Goal: Task Accomplishment & Management: Use online tool/utility

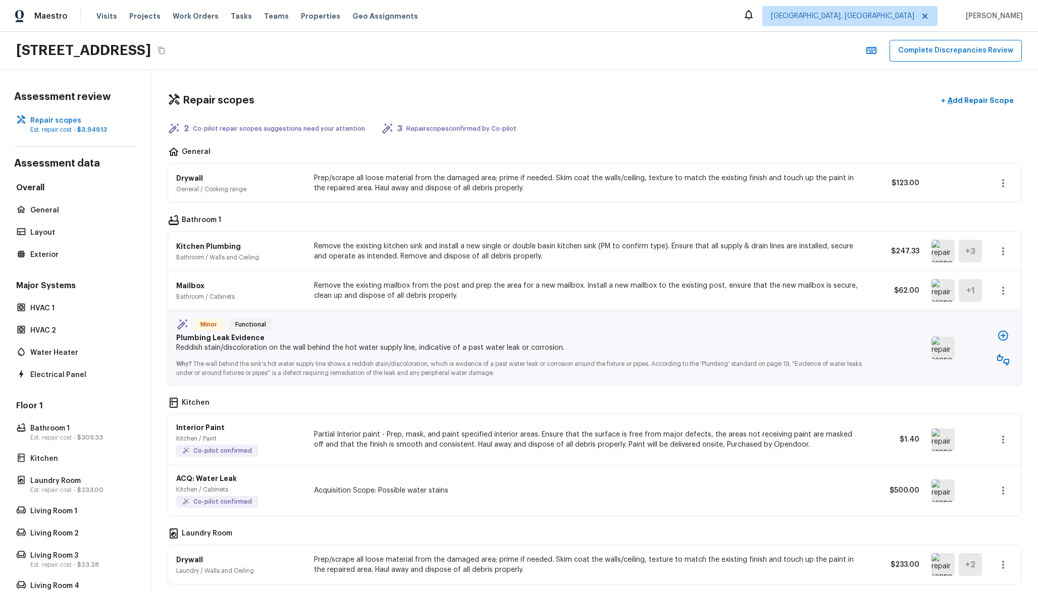
click at [947, 352] on img at bounding box center [942, 348] width 23 height 23
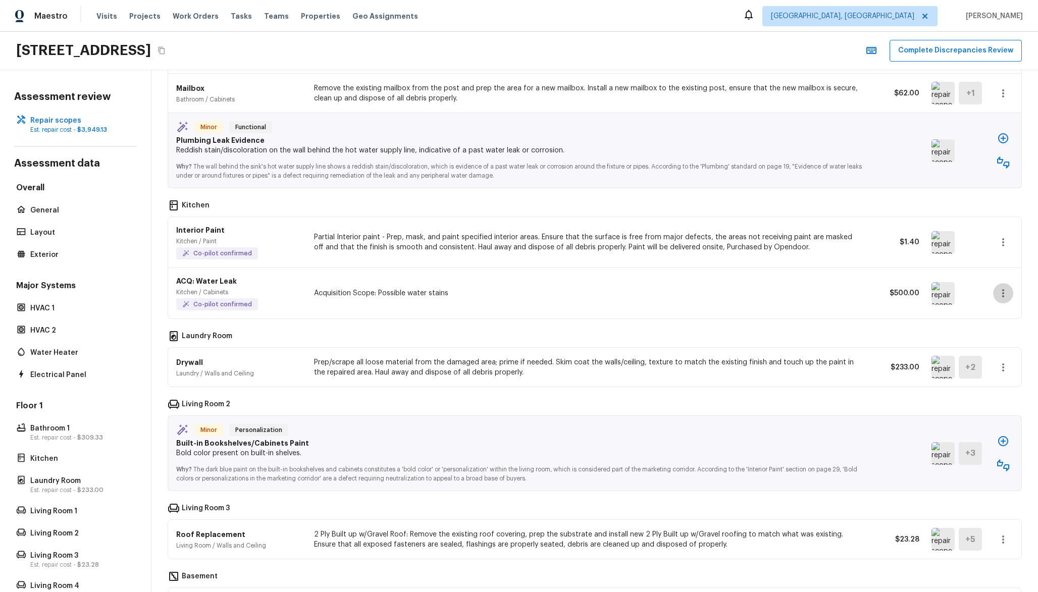
click at [1002, 294] on icon "button" at bounding box center [1003, 293] width 2 height 8
click at [815, 275] on div at bounding box center [519, 296] width 1038 height 592
click at [1006, 298] on icon "button" at bounding box center [1003, 293] width 12 height 12
click at [992, 317] on li "Edit" at bounding box center [1006, 322] width 47 height 30
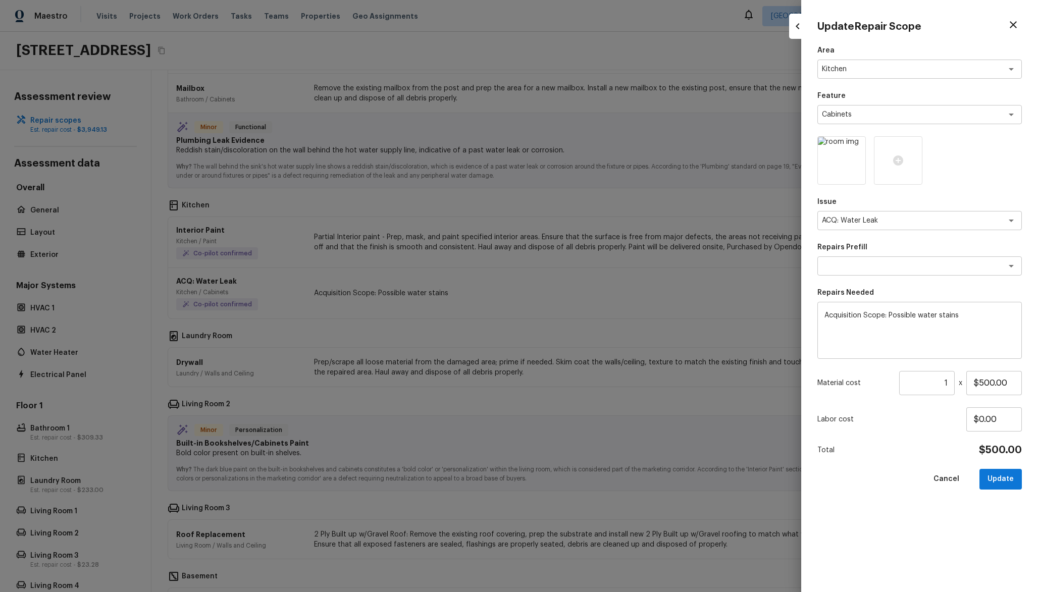
type input "$0.00"
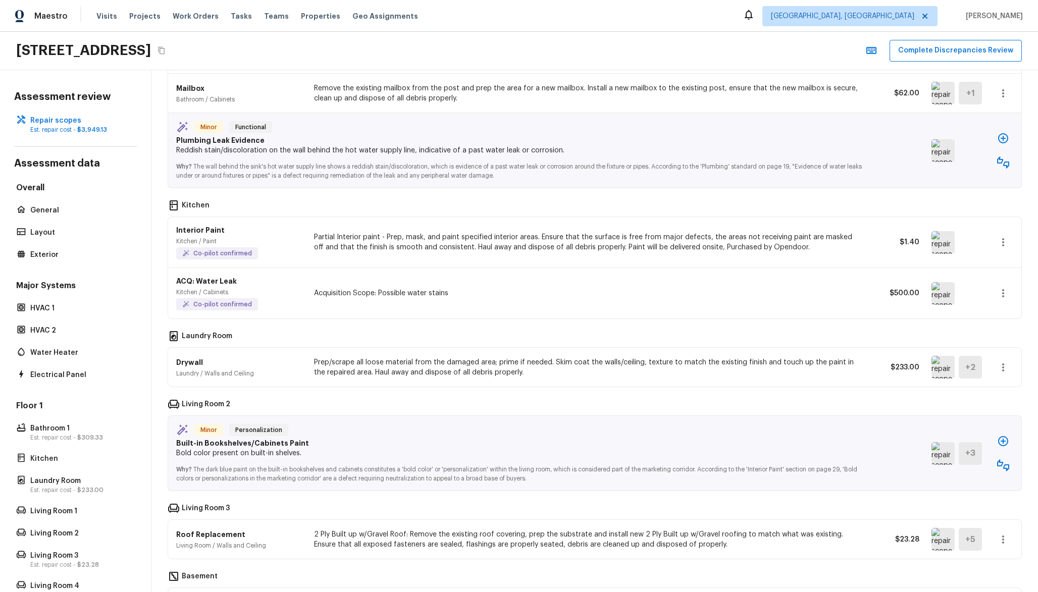
click at [248, 305] on p "Co-pilot confirmed" at bounding box center [222, 304] width 59 height 8
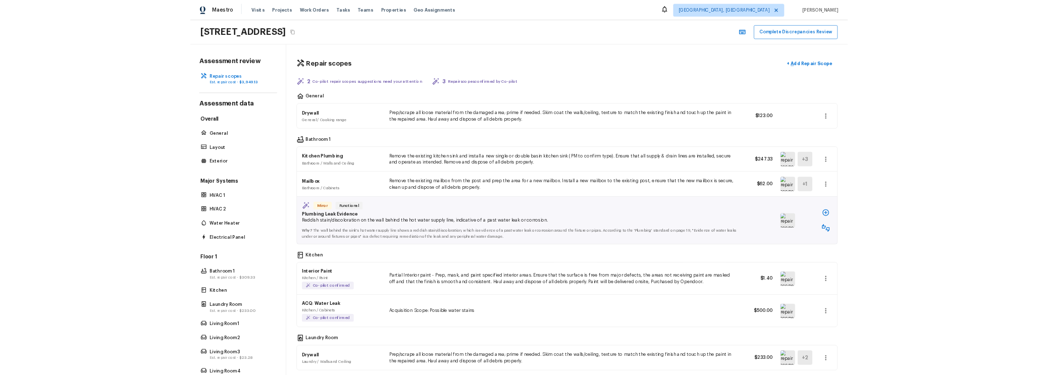
scroll to position [121, 0]
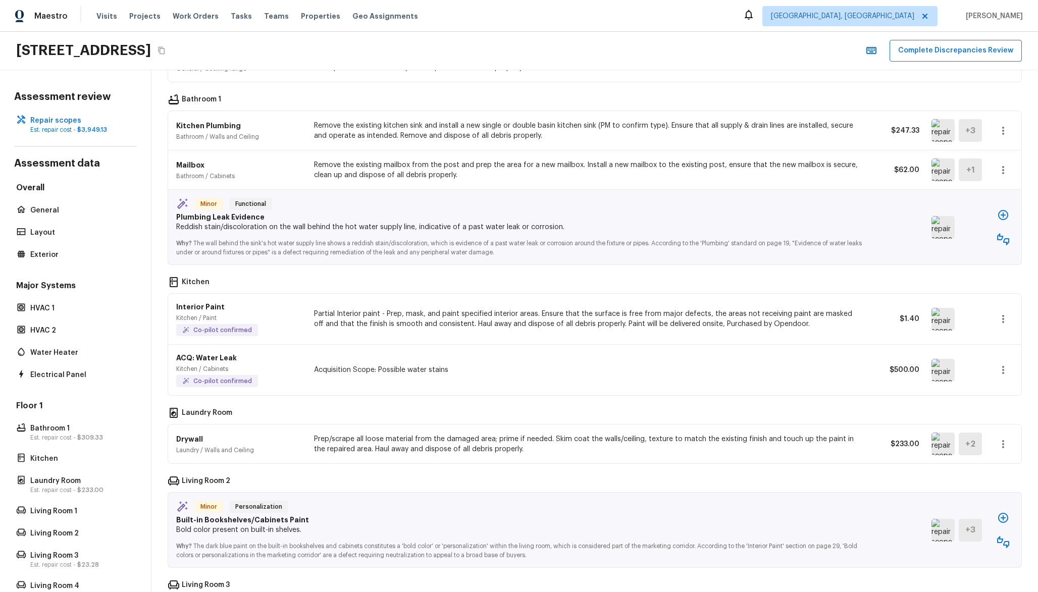
click at [170, 353] on div "ACQ: Water Leak Kitchen / Cabinets Co-pilot confirmed Acquisition Scope: Possib…" at bounding box center [594, 370] width 853 height 50
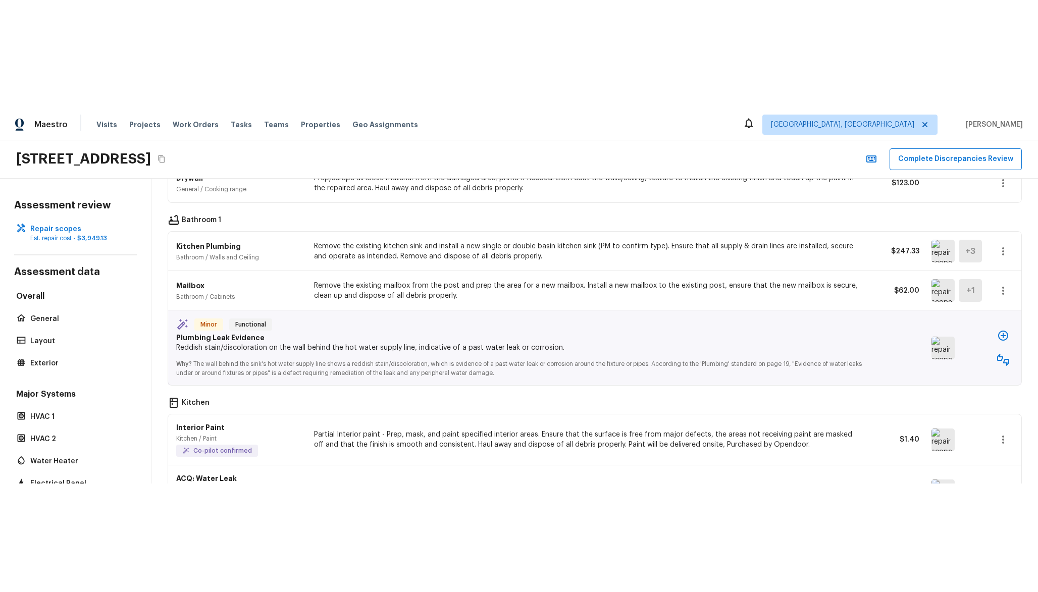
scroll to position [206, 0]
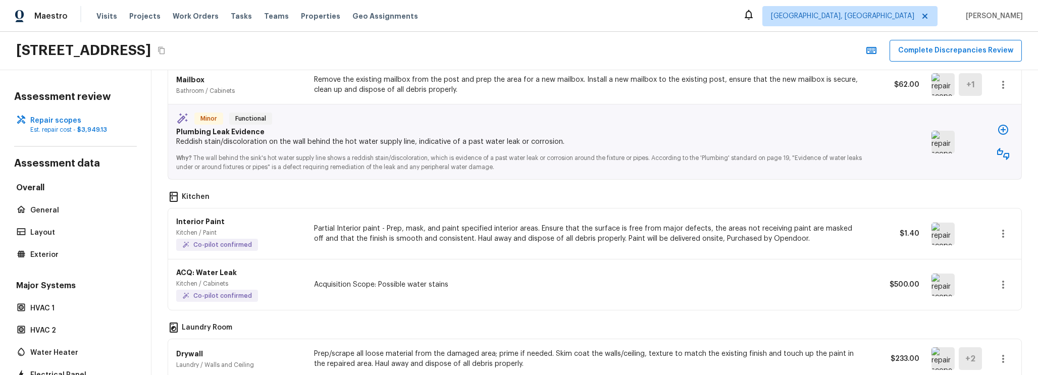
click at [297, 289] on div "ACQ: Water Leak Kitchen / Cabinets Co-pilot confirmed" at bounding box center [239, 285] width 126 height 34
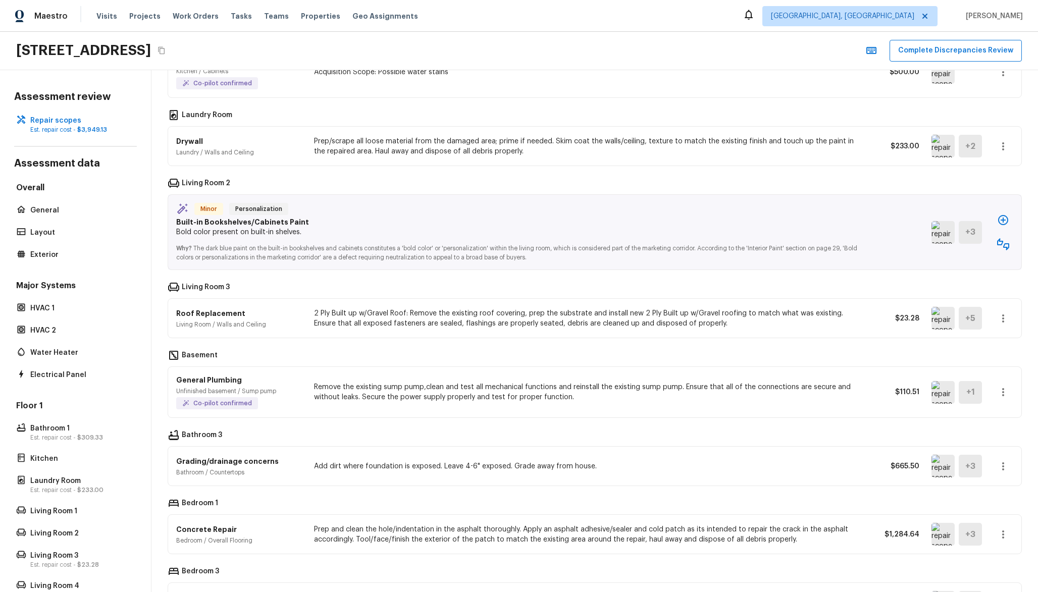
scroll to position [20, 0]
